Goal: Information Seeking & Learning: Get advice/opinions

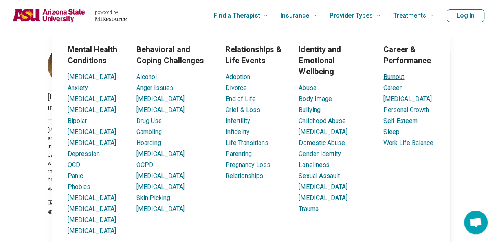
click at [399, 78] on link "Burnout" at bounding box center [393, 76] width 21 height 7
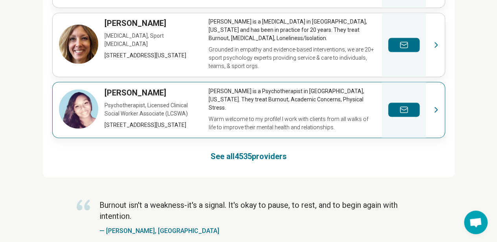
scroll to position [695, 0]
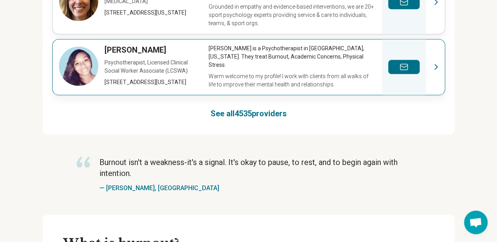
click at [176, 47] on link "View profile" at bounding box center [249, 66] width 392 height 55
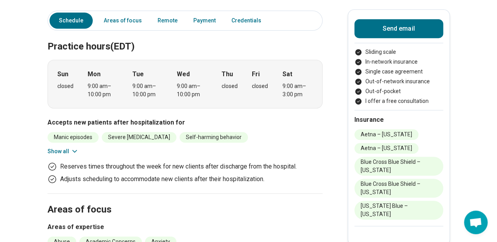
scroll to position [219, 0]
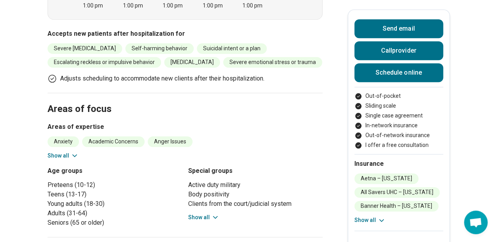
scroll to position [397, 0]
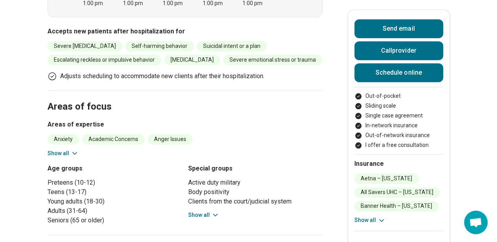
click at [207, 211] on button "Show all" at bounding box center [203, 215] width 31 height 8
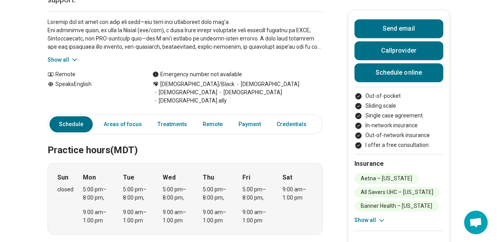
scroll to position [179, 0]
click at [132, 117] on link "Areas of focus" at bounding box center [123, 125] width 48 height 16
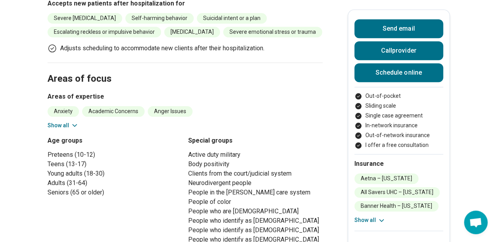
scroll to position [442, 0]
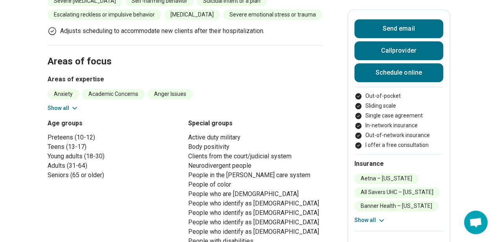
click at [68, 104] on button "Show all" at bounding box center [63, 108] width 31 height 8
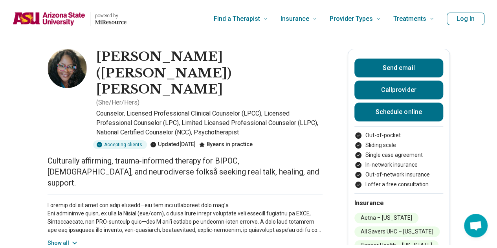
scroll to position [0, 0]
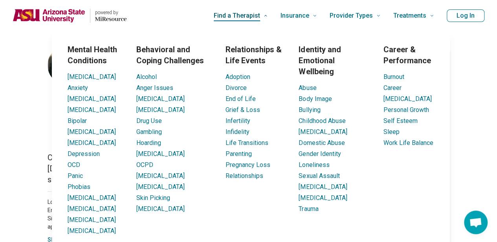
click at [260, 18] on span "Find a Therapist" at bounding box center [237, 15] width 46 height 11
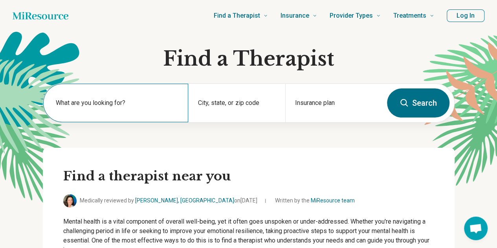
click at [166, 104] on label "What are you looking for?" at bounding box center [117, 102] width 123 height 9
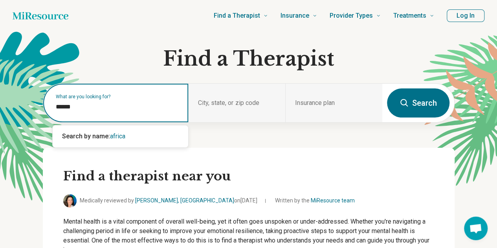
type input "*******"
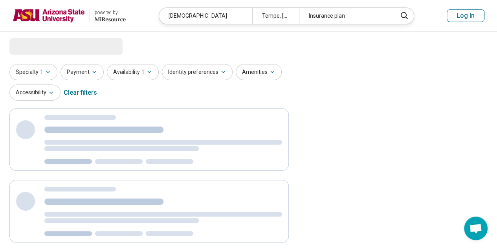
select select "***"
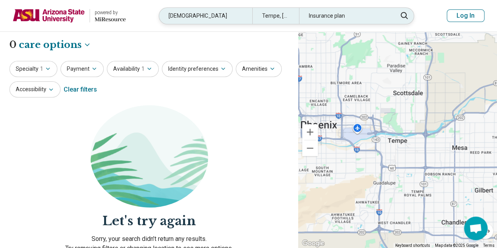
click at [187, 15] on div "african" at bounding box center [205, 16] width 93 height 16
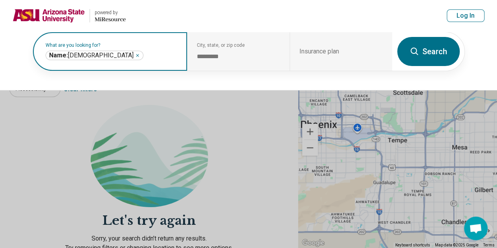
click at [90, 51] on div "Name: african *******" at bounding box center [95, 55] width 98 height 9
click at [135, 53] on icon "Remove" at bounding box center [137, 55] width 5 height 5
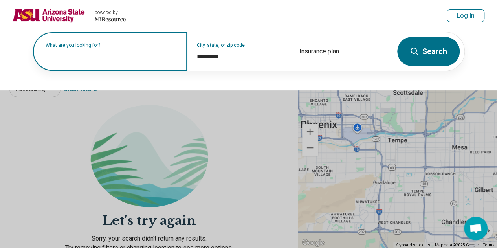
click at [91, 48] on label "What are you looking for?" at bounding box center [112, 45] width 132 height 5
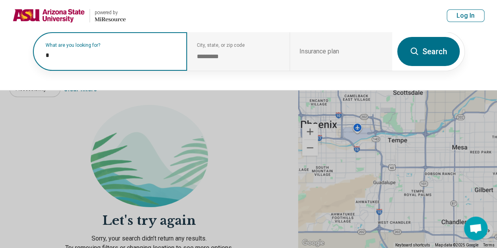
type input "**"
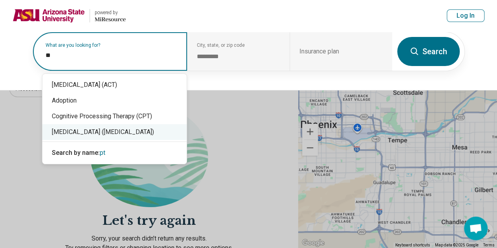
click at [101, 136] on div "[MEDICAL_DATA] ([MEDICAL_DATA])" at bounding box center [114, 132] width 144 height 16
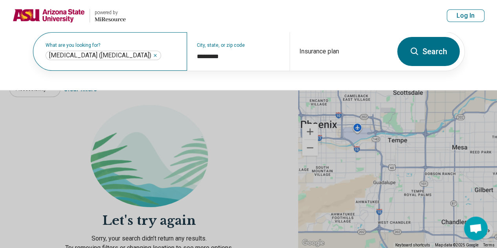
click at [428, 55] on button "Search" at bounding box center [428, 51] width 62 height 29
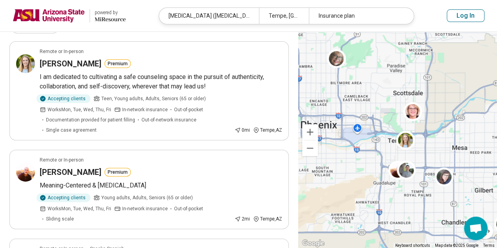
scroll to position [69, 0]
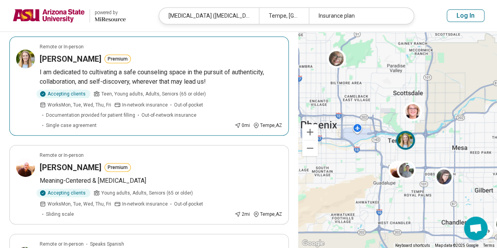
click at [106, 59] on button "Premium" at bounding box center [117, 59] width 26 height 9
click at [61, 57] on h3 "Arielle Arnett" at bounding box center [71, 58] width 62 height 11
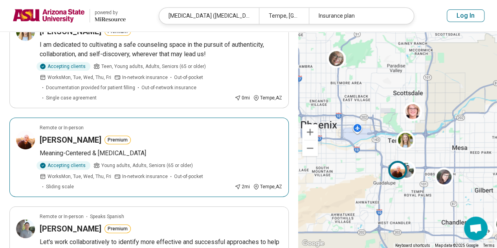
scroll to position [165, 0]
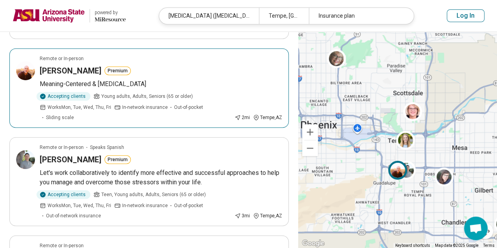
click at [84, 69] on h3 "William Alkhoury" at bounding box center [71, 70] width 62 height 11
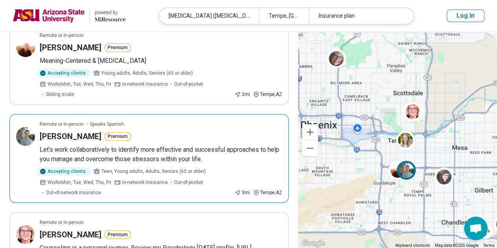
scroll to position [190, 0]
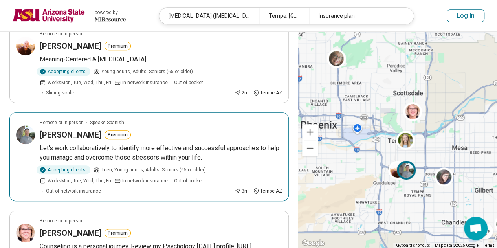
click at [55, 130] on h3 "Irvin Nunez" at bounding box center [71, 134] width 62 height 11
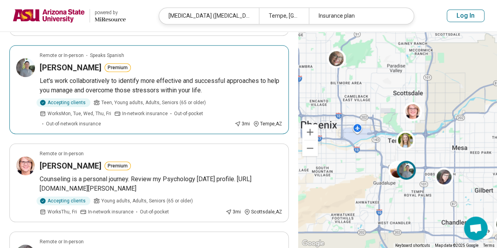
scroll to position [318, 0]
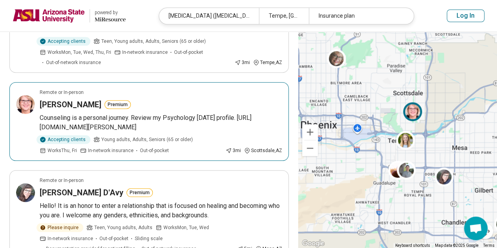
click at [78, 104] on h3 "Sheila Weisbrod" at bounding box center [71, 104] width 62 height 11
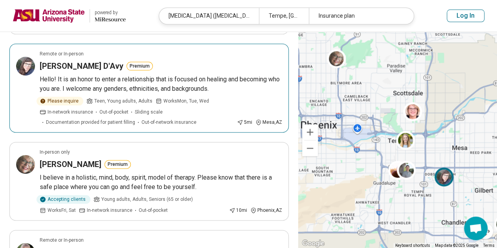
scroll to position [445, 0]
click at [65, 64] on h3 "Noel D'Avy" at bounding box center [82, 65] width 84 height 11
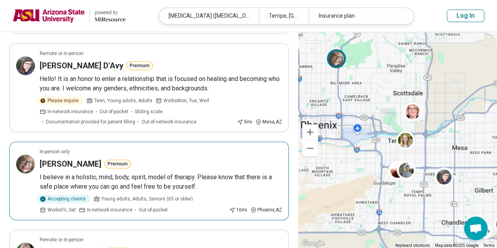
click at [71, 163] on h3 "Diana Rosen" at bounding box center [71, 163] width 62 height 11
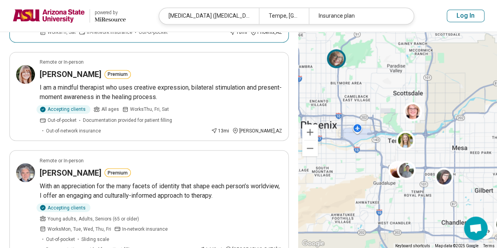
scroll to position [629, 0]
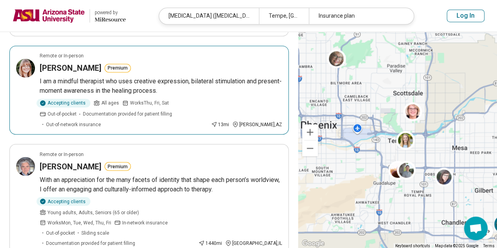
click at [62, 63] on h3 "[PERSON_NAME]" at bounding box center [71, 67] width 62 height 11
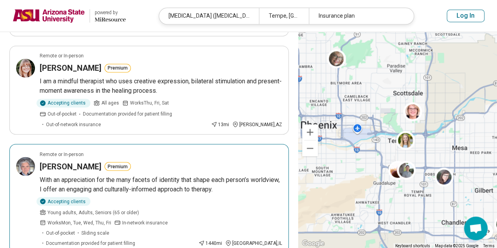
click at [73, 161] on h3 "Samuel Macy" at bounding box center [71, 166] width 62 height 11
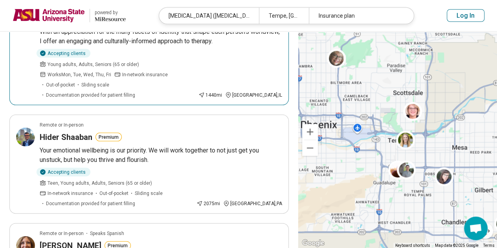
scroll to position [777, 0]
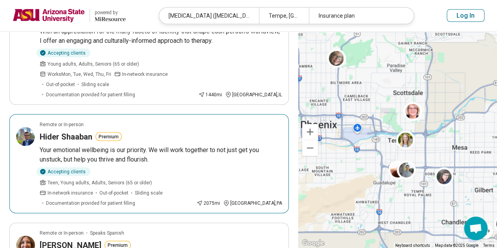
click at [62, 131] on h3 "Hider Shaaban" at bounding box center [66, 136] width 53 height 11
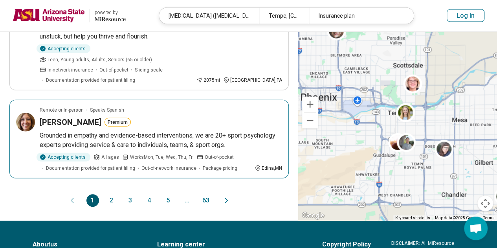
scroll to position [900, 0]
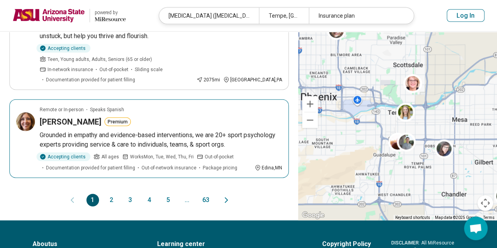
click at [80, 116] on h3 "Carlin Anderson" at bounding box center [71, 121] width 62 height 11
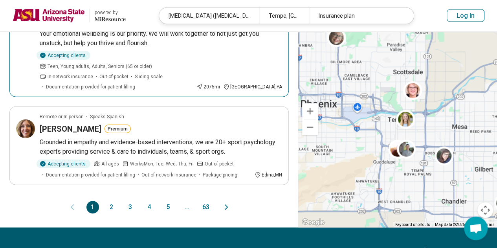
scroll to position [898, 0]
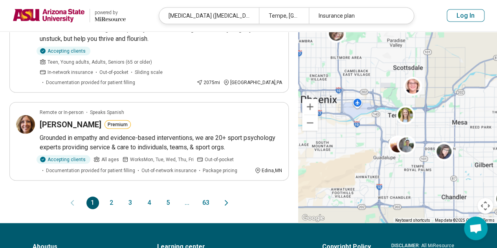
click at [115, 196] on button "2" at bounding box center [111, 202] width 13 height 13
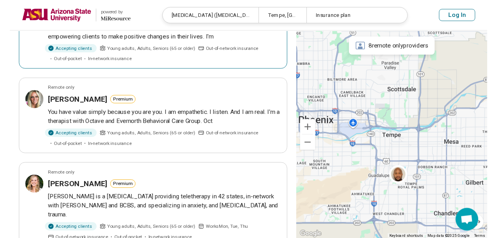
scroll to position [116, 0]
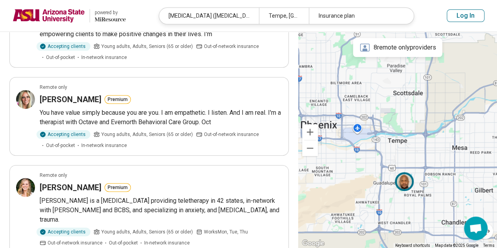
click at [408, 183] on img at bounding box center [404, 181] width 19 height 19
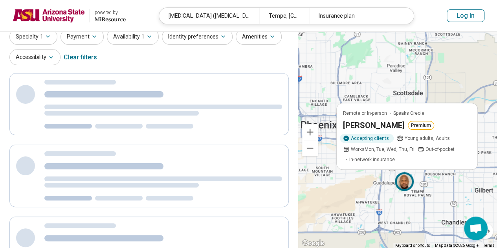
scroll to position [0, 0]
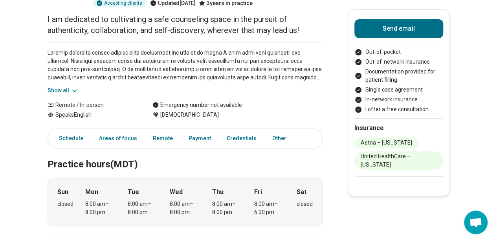
scroll to position [118, 0]
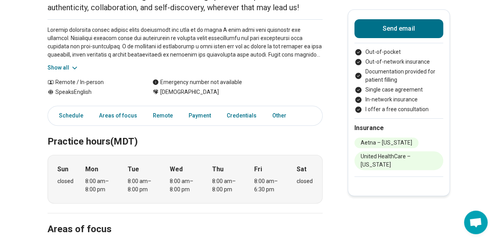
click at [69, 65] on button "Show all" at bounding box center [63, 68] width 31 height 8
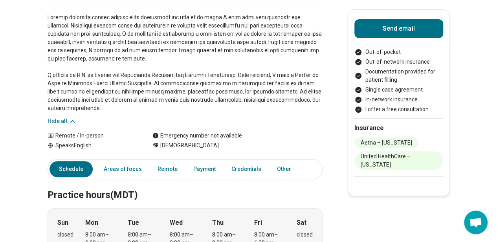
scroll to position [0, 5]
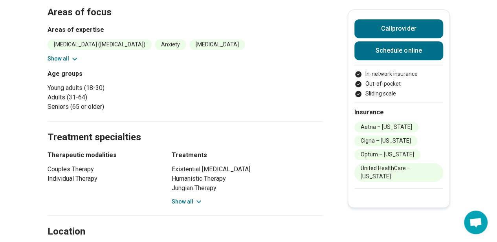
scroll to position [371, 0]
click at [197, 197] on icon at bounding box center [199, 201] width 8 height 8
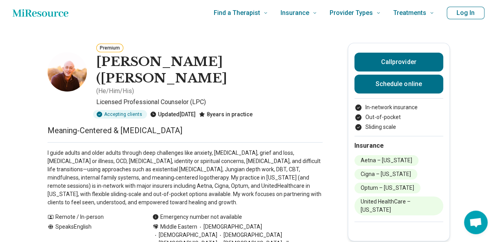
scroll to position [2, 0]
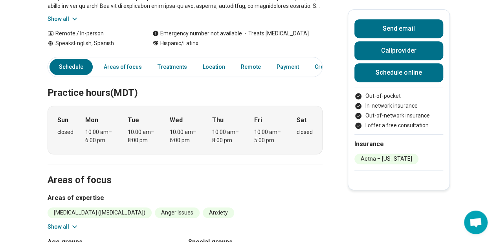
scroll to position [167, 0]
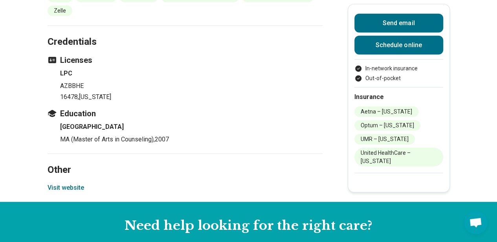
scroll to position [960, 0]
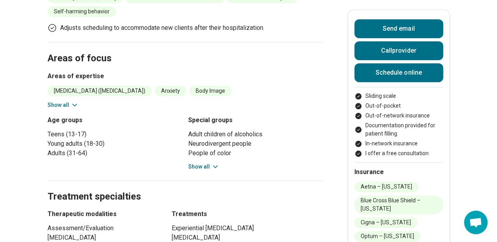
scroll to position [384, 0]
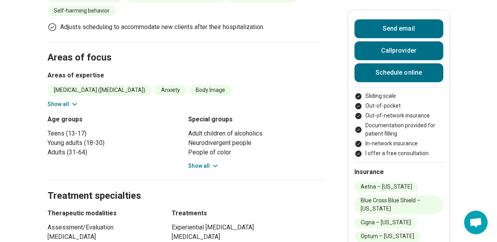
click at [210, 168] on button "Show all" at bounding box center [203, 166] width 31 height 8
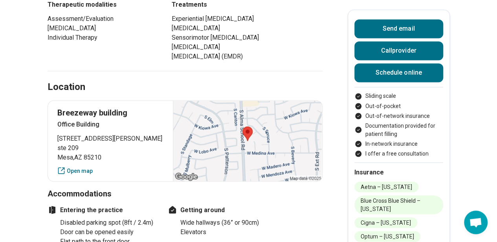
scroll to position [640, 0]
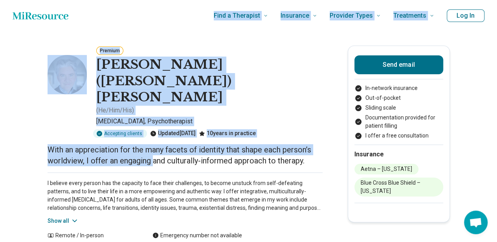
drag, startPoint x: 155, startPoint y: 130, endPoint x: 194, endPoint y: -15, distance: 149.7
click at [201, 46] on div "Premium" at bounding box center [209, 50] width 226 height 9
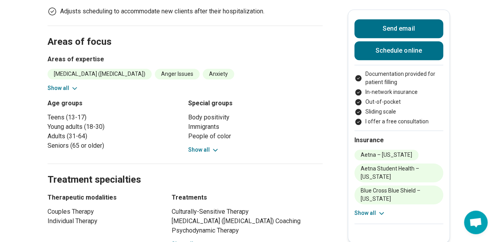
scroll to position [314, 0]
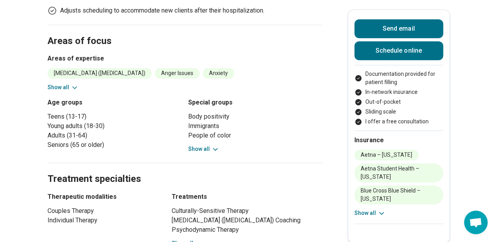
click at [205, 150] on button "Show all" at bounding box center [203, 149] width 31 height 8
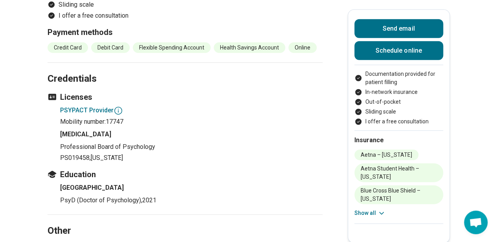
scroll to position [1036, 0]
